Goal: Task Accomplishment & Management: Complete application form

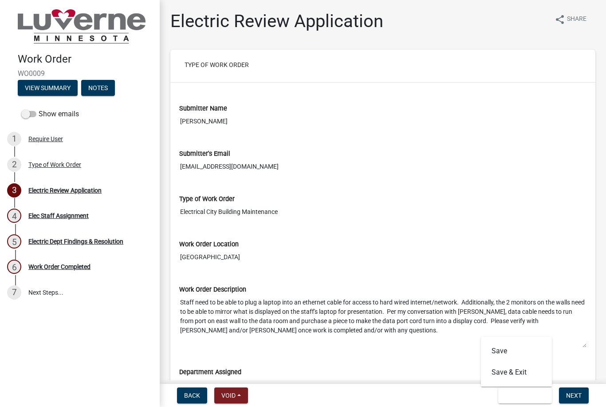
scroll to position [184, 0]
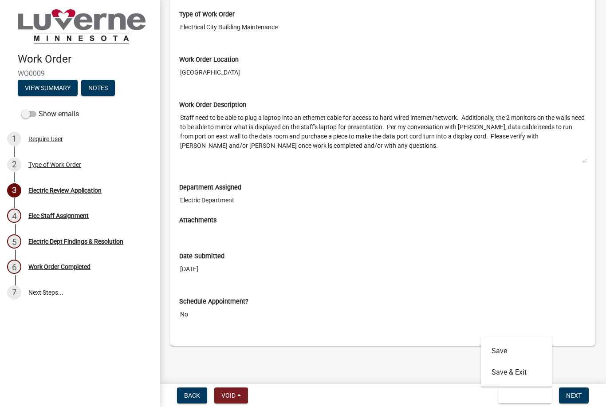
click at [587, 362] on main "Electric Review Application share Share Type of Work Order Submitter Name [PERS…" at bounding box center [383, 190] width 446 height 380
click at [573, 399] on span "Next" at bounding box center [574, 394] width 16 height 7
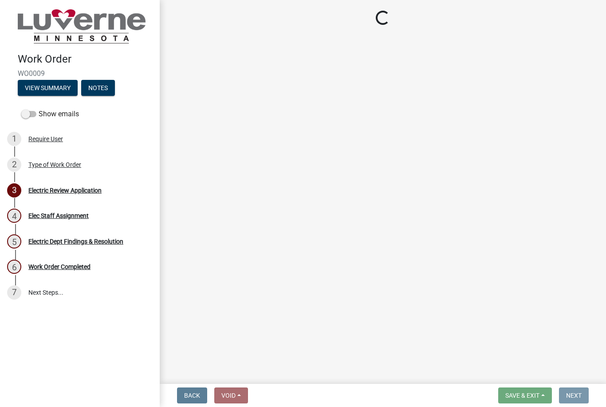
scroll to position [0, 0]
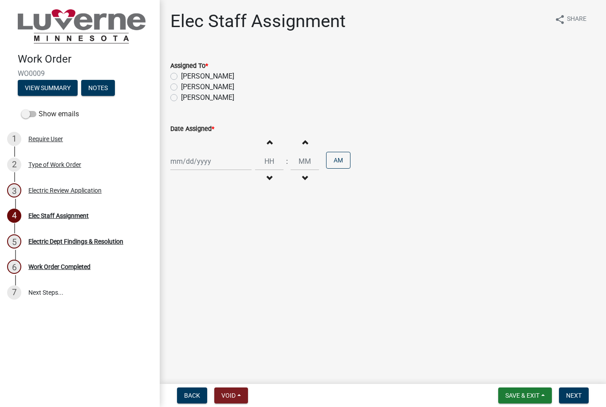
click at [181, 94] on label "[PERSON_NAME]" at bounding box center [207, 97] width 53 height 11
click at [181, 94] on input "[PERSON_NAME]" at bounding box center [184, 95] width 6 height 6
radio input "true"
click at [176, 69] on label "Assigned To *" at bounding box center [189, 66] width 38 height 6
click at [181, 75] on label "[PERSON_NAME]" at bounding box center [207, 76] width 53 height 11
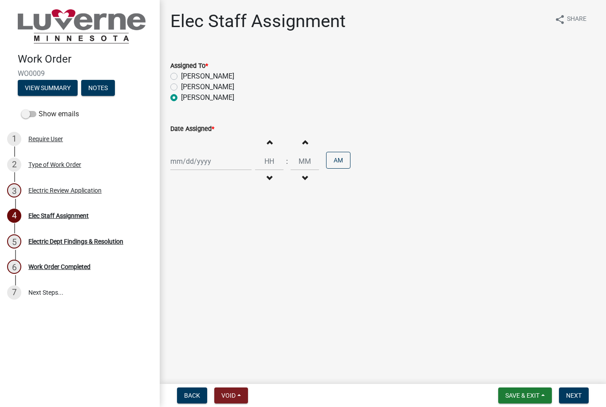
click at [181, 75] on input "[PERSON_NAME]" at bounding box center [184, 74] width 6 height 6
radio input "true"
click at [181, 97] on label "[PERSON_NAME]" at bounding box center [207, 97] width 53 height 11
click at [181, 97] on input "[PERSON_NAME]" at bounding box center [184, 95] width 6 height 6
radio input "true"
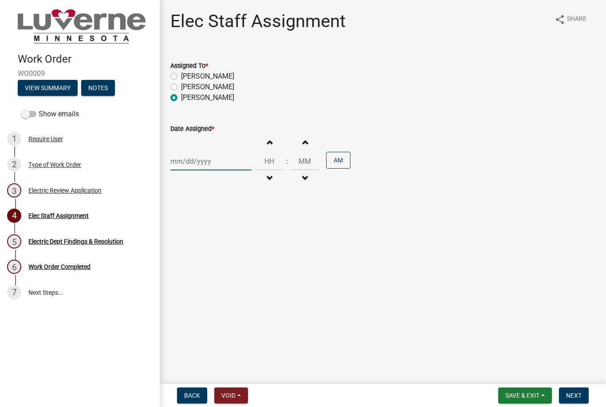
click at [182, 160] on div at bounding box center [210, 161] width 81 height 18
select select "10"
select select "2025"
click at [197, 220] on div "7" at bounding box center [193, 222] width 14 height 14
type input "[DATE]"
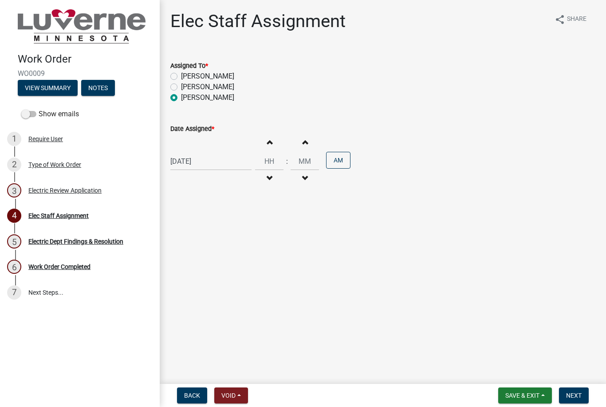
click at [268, 138] on button "Increment hours" at bounding box center [269, 142] width 19 height 16
type input "01"
type input "00"
click at [265, 141] on button "Increment hours" at bounding box center [269, 142] width 19 height 16
click at [265, 139] on button "Increment hours" at bounding box center [269, 142] width 19 height 16
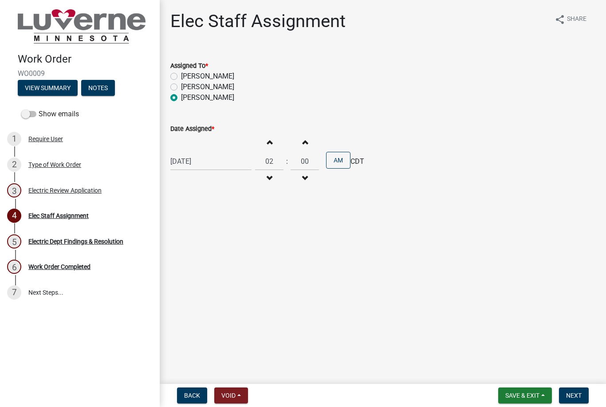
type input "03"
click at [304, 137] on button "Increment minutes" at bounding box center [304, 142] width 19 height 16
click at [303, 140] on button "Increment minutes" at bounding box center [304, 142] width 19 height 16
click at [304, 139] on button "Increment minutes" at bounding box center [304, 142] width 19 height 16
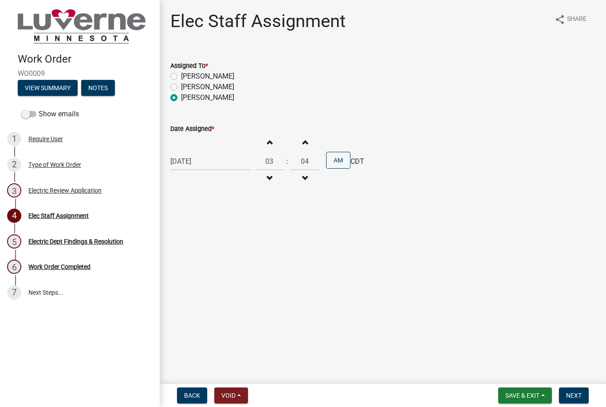
click at [304, 139] on button "Increment minutes" at bounding box center [304, 142] width 19 height 16
type input "05"
click at [333, 157] on button "AM" at bounding box center [338, 160] width 24 height 17
click at [578, 395] on span "Next" at bounding box center [574, 394] width 16 height 7
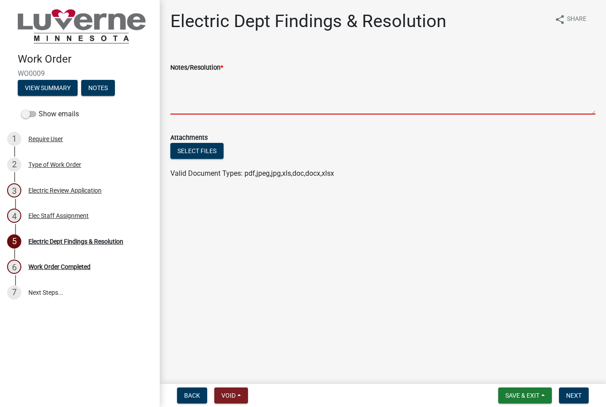
click at [198, 102] on textarea "Notes/Resolution *" at bounding box center [382, 94] width 425 height 42
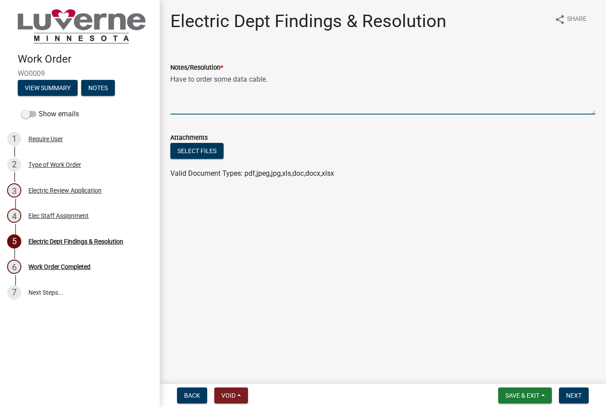
type textarea "Have to order some data cable."
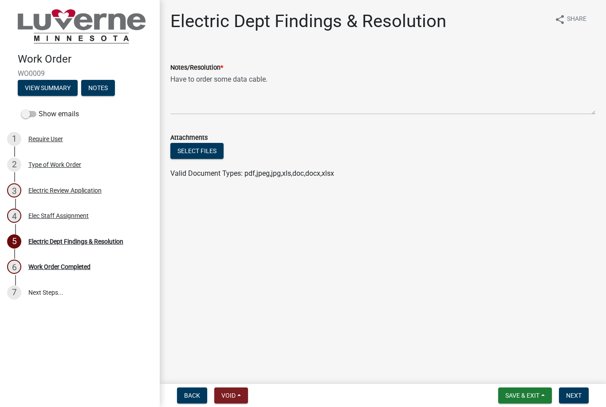
click at [579, 393] on span "Next" at bounding box center [574, 394] width 16 height 7
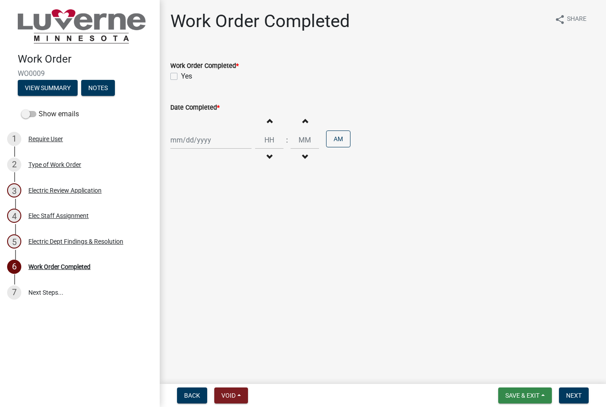
click at [525, 393] on span "Save & Exit" at bounding box center [522, 394] width 34 height 7
click at [525, 374] on button "Save & Exit" at bounding box center [516, 371] width 71 height 21
